Goal: Transaction & Acquisition: Obtain resource

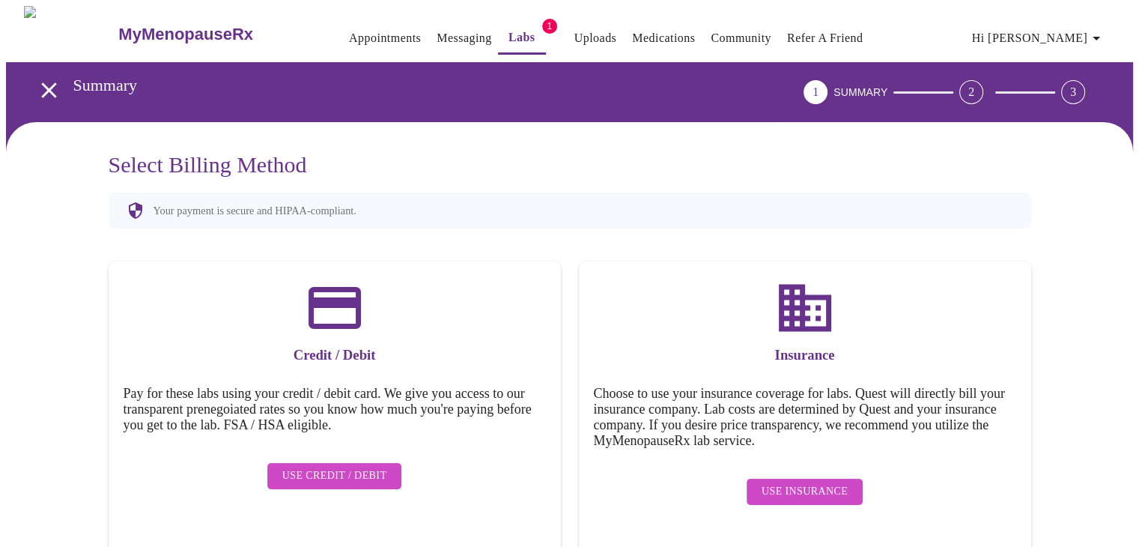
scroll to position [1, 0]
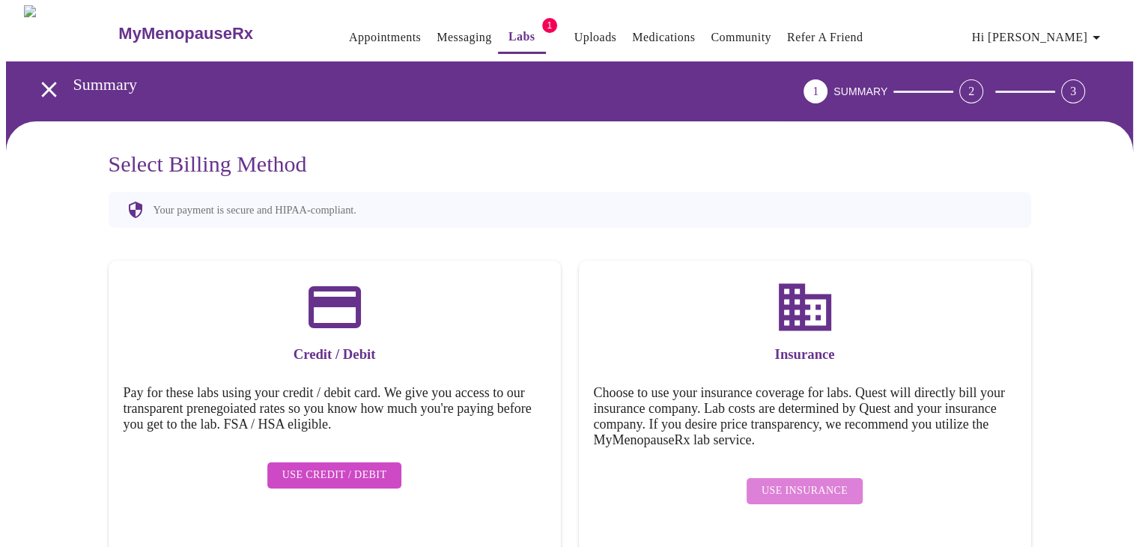
click at [813, 482] on span "Use Insurance" at bounding box center [805, 491] width 86 height 19
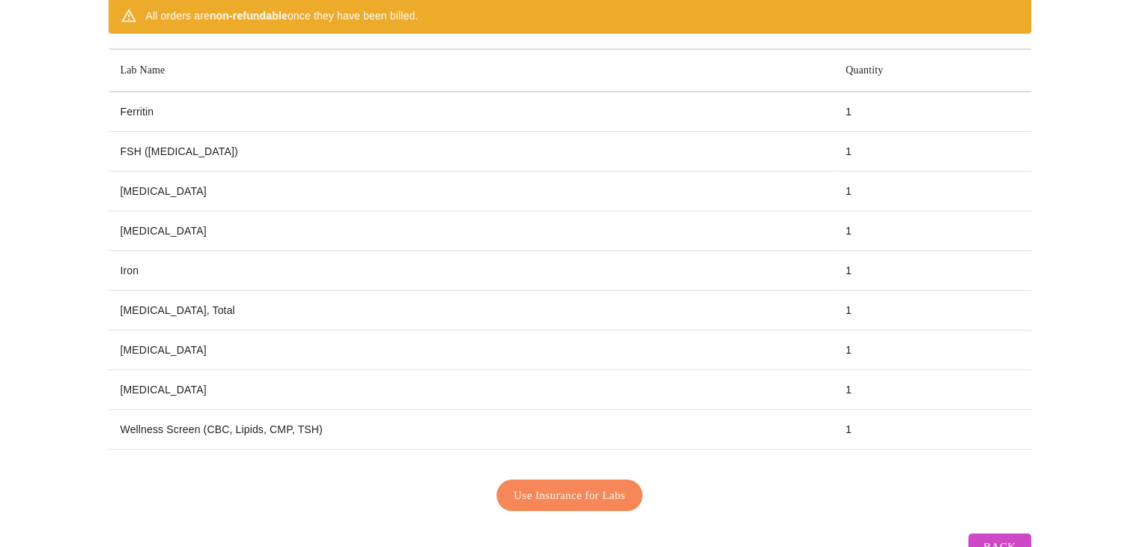
scroll to position [201, 0]
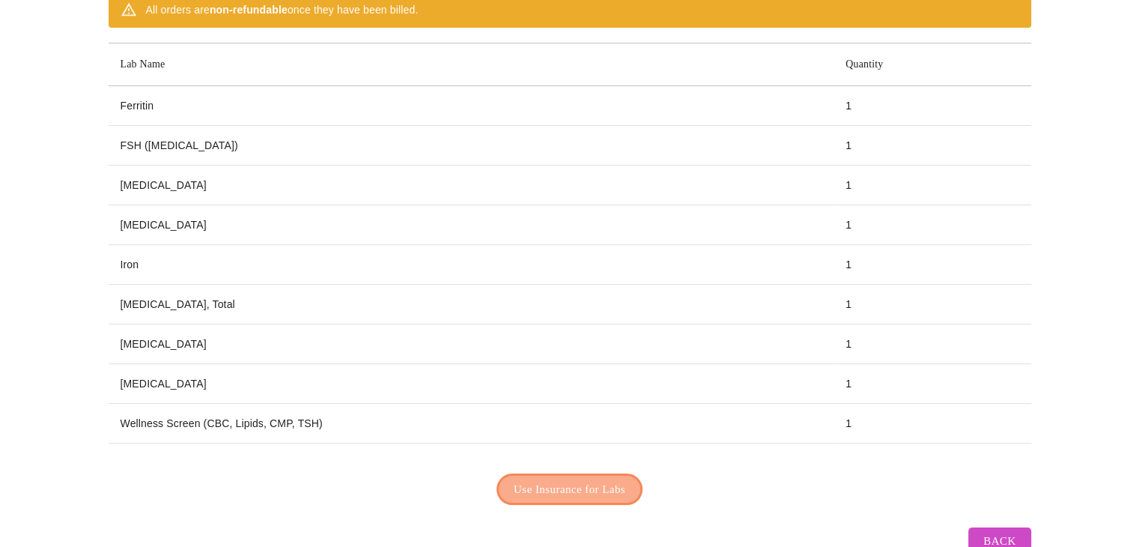
click at [551, 479] on span "Use Insurance for Labs" at bounding box center [570, 488] width 112 height 19
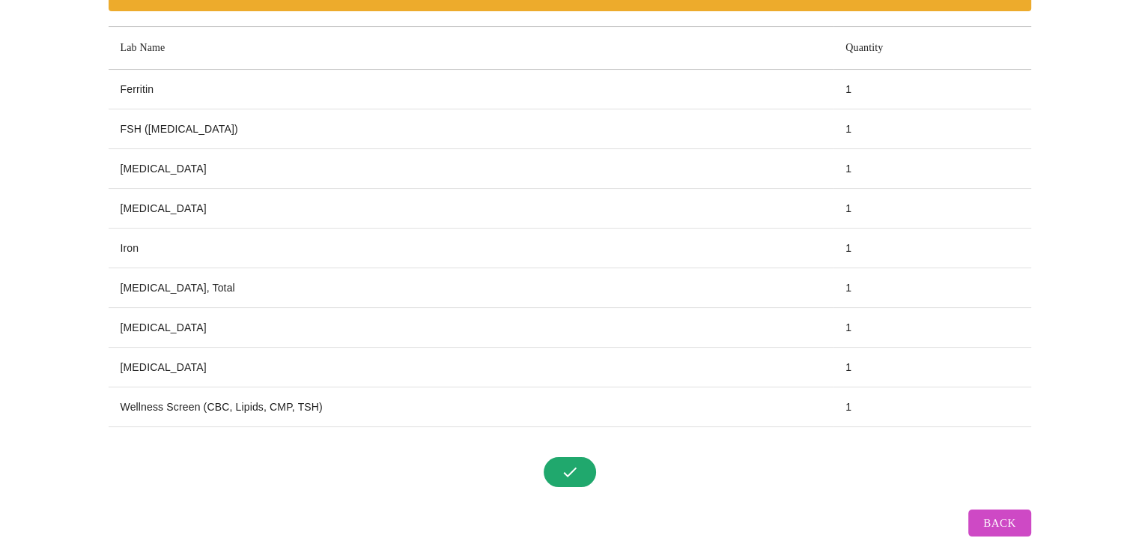
scroll to position [236, 0]
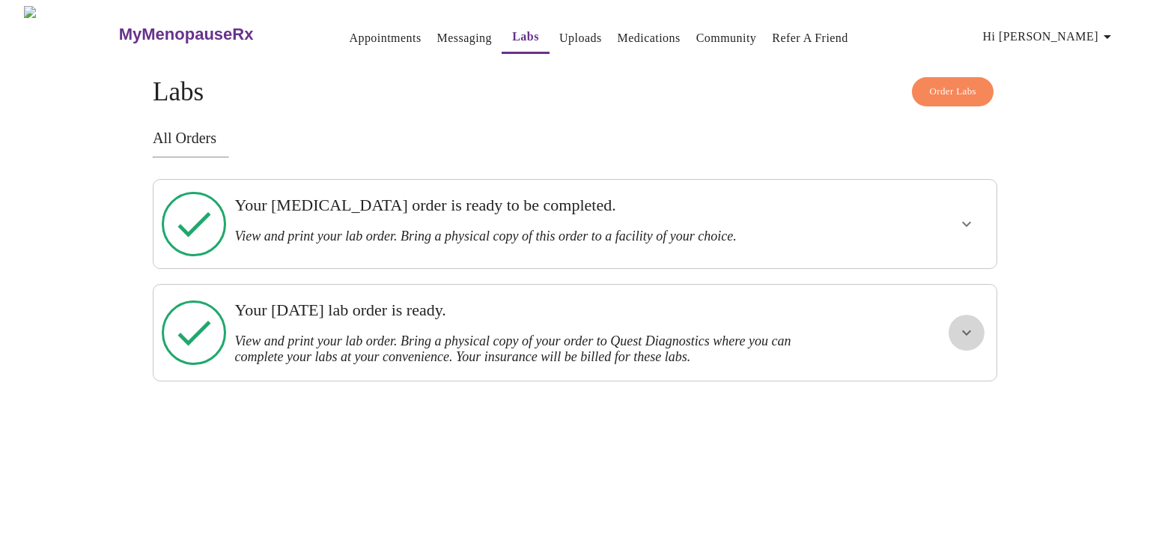
click at [983, 315] on button "show more" at bounding box center [967, 333] width 36 height 36
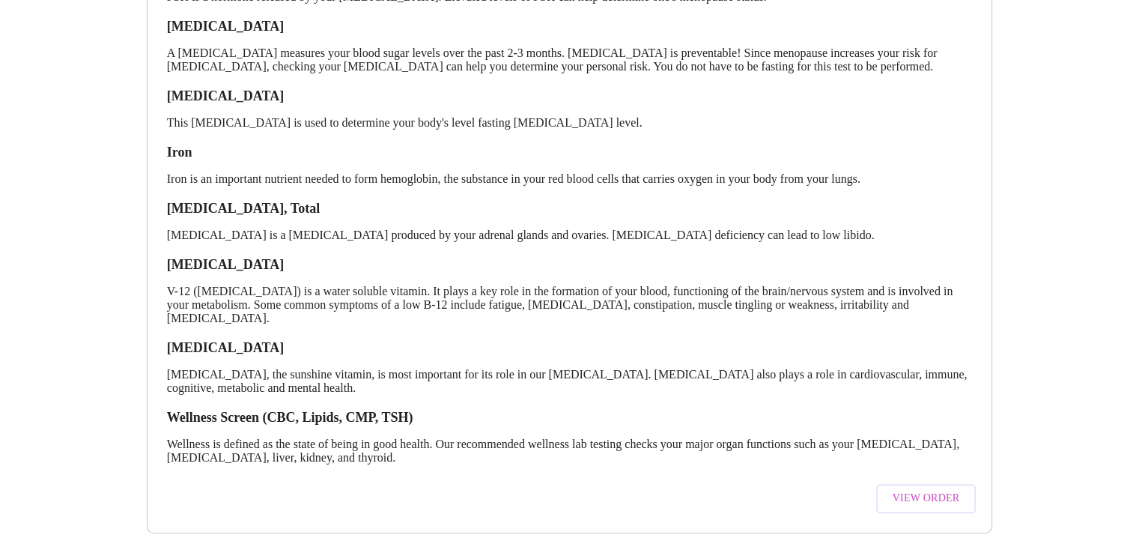
scroll to position [496, 0]
click at [900, 488] on span "View Order" at bounding box center [926, 497] width 67 height 19
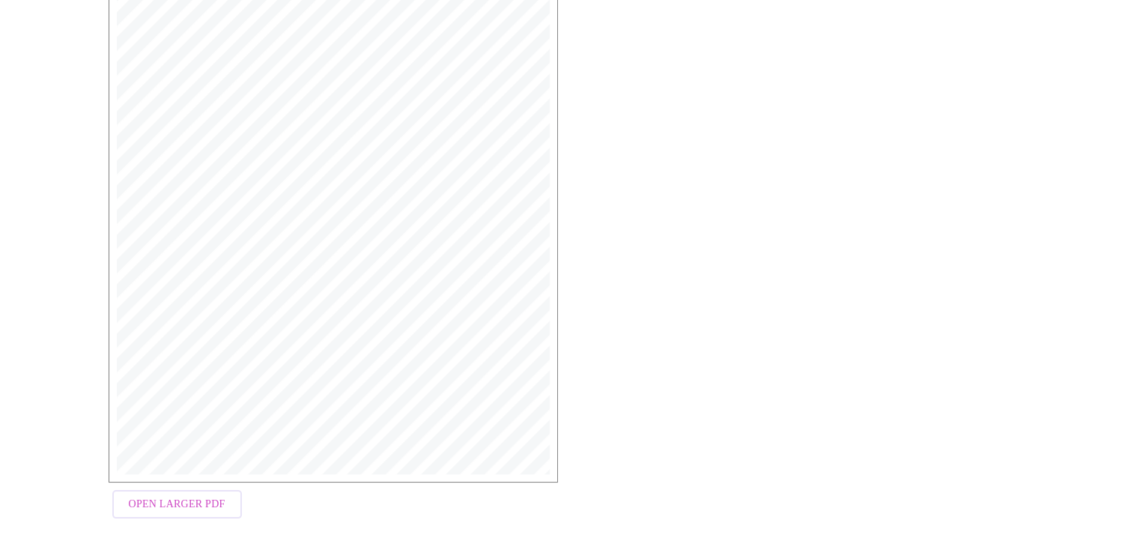
scroll to position [374, 0]
drag, startPoint x: 198, startPoint y: 495, endPoint x: 270, endPoint y: 473, distance: 75.8
click at [199, 495] on span "Open Larger PDF" at bounding box center [177, 493] width 97 height 19
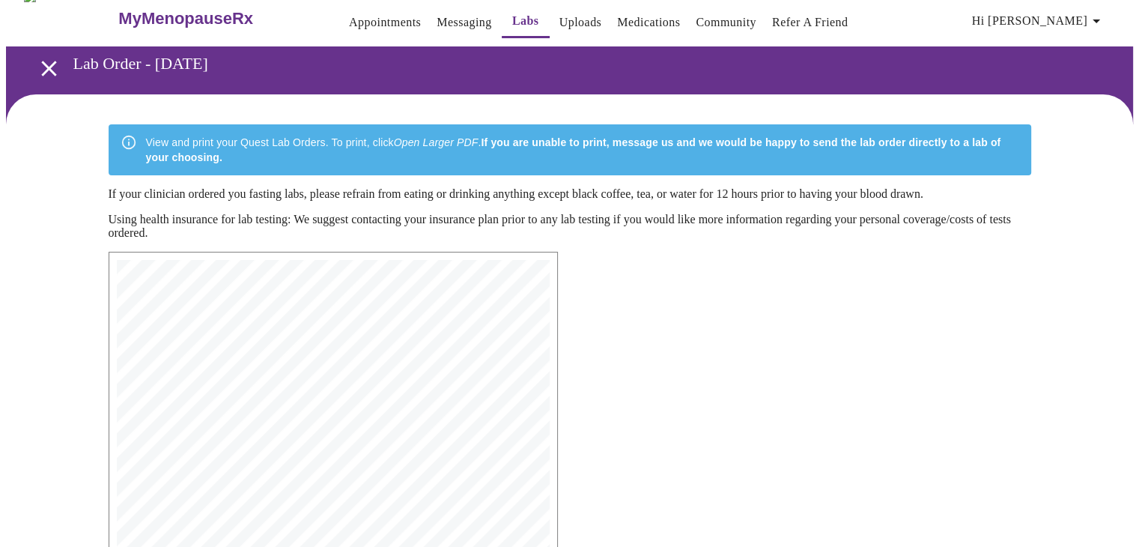
scroll to position [0, 0]
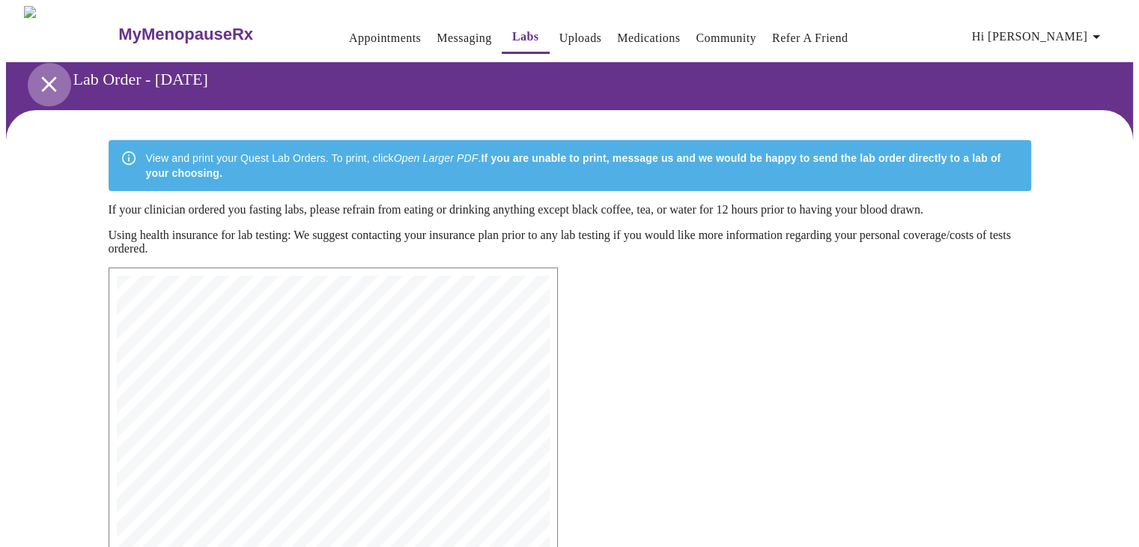
click at [48, 79] on icon "open drawer" at bounding box center [49, 84] width 26 height 26
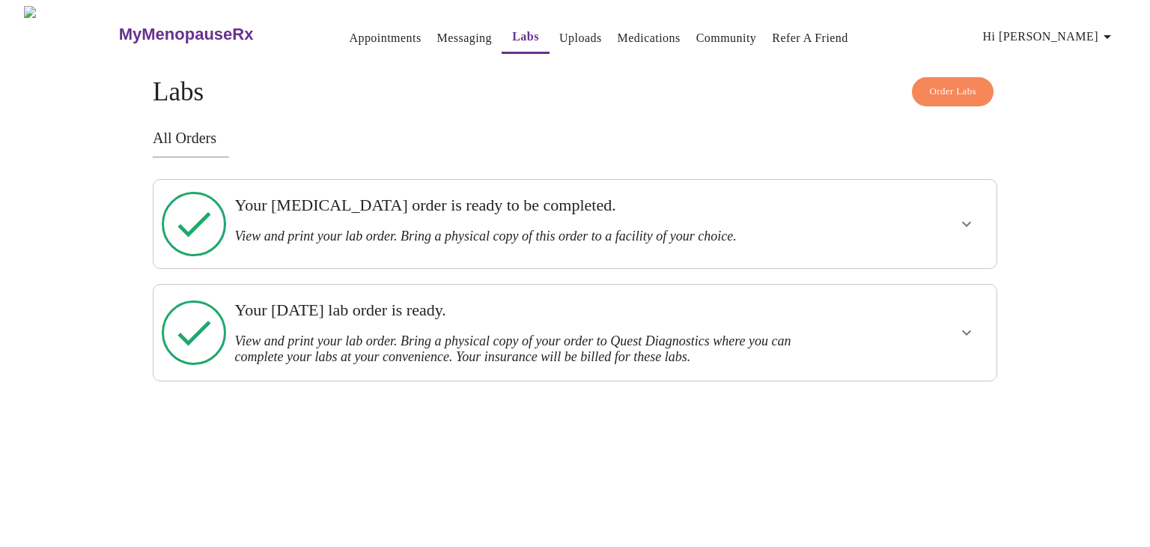
click at [352, 210] on h3 "Your [MEDICAL_DATA] order is ready to be completed." at bounding box center [534, 204] width 600 height 19
click at [971, 216] on icon "show more" at bounding box center [967, 224] width 18 height 18
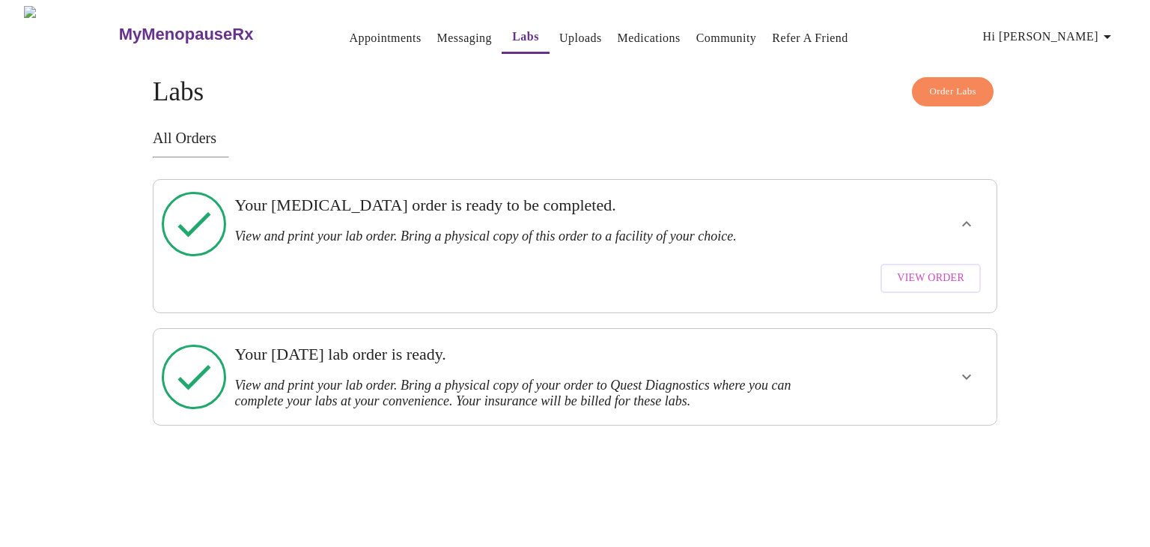
click at [920, 269] on span "View Order" at bounding box center [930, 278] width 67 height 19
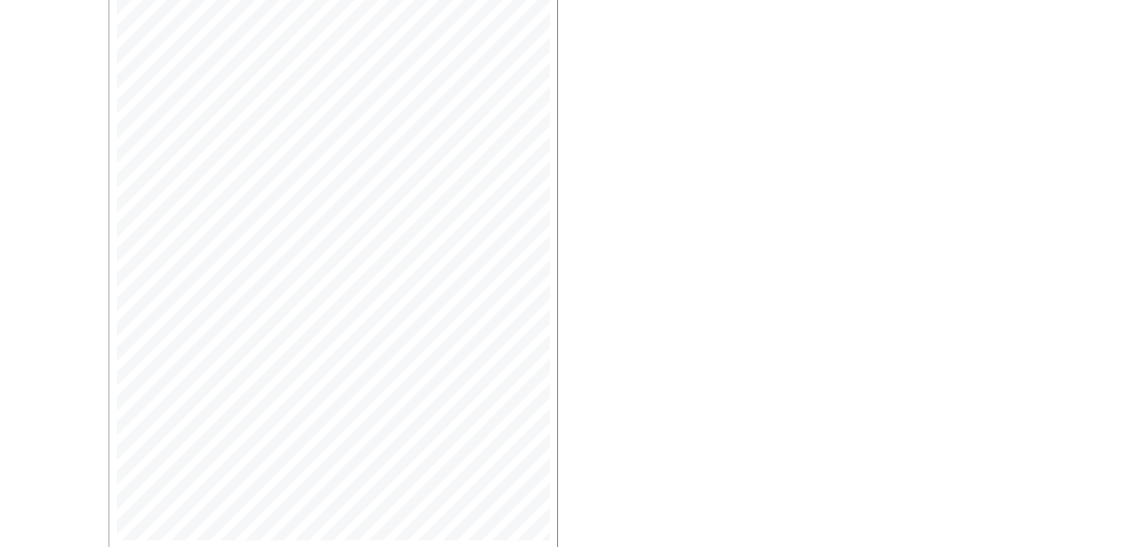
scroll to position [374, 0]
click at [172, 505] on span "Open Larger PDF" at bounding box center [177, 506] width 97 height 19
click at [174, 501] on span "Open Larger PDF" at bounding box center [177, 506] width 97 height 19
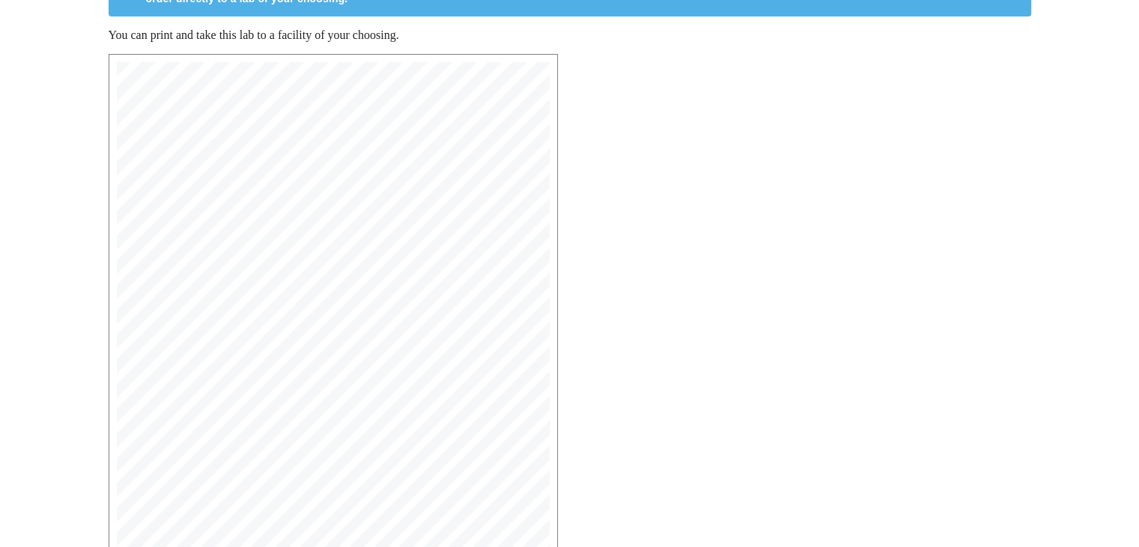
click at [288, 242] on span "_______________________________________________________________________________…" at bounding box center [295, 245] width 295 height 7
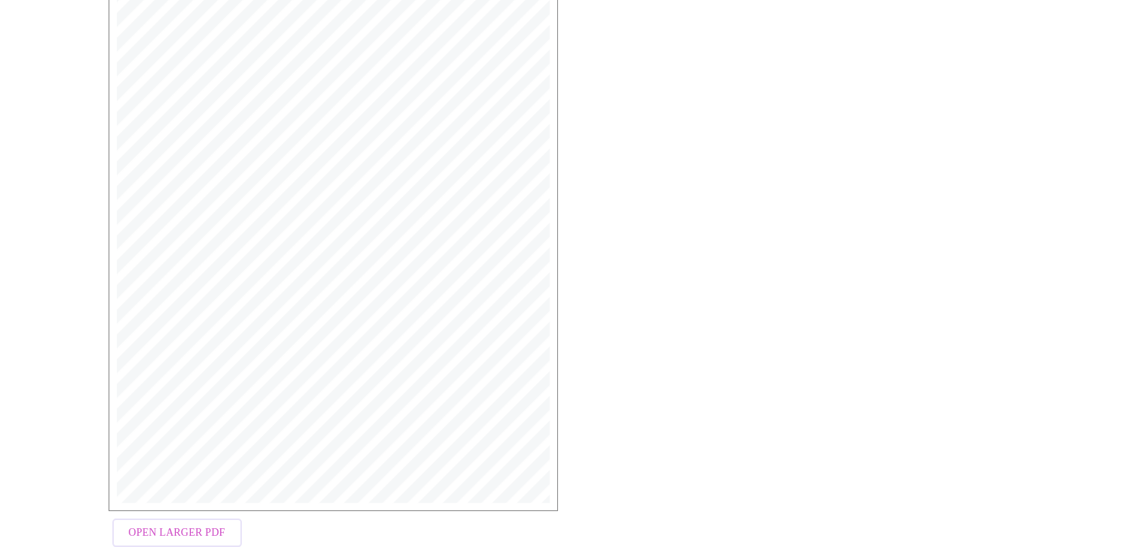
scroll to position [378, 0]
click at [180, 493] on span "Open Larger PDF" at bounding box center [177, 502] width 97 height 19
drag, startPoint x: 299, startPoint y: 221, endPoint x: 178, endPoint y: 491, distance: 296.0
click at [178, 493] on span "Open Larger PDF" at bounding box center [177, 502] width 97 height 19
